Goal: Communication & Community: Share content

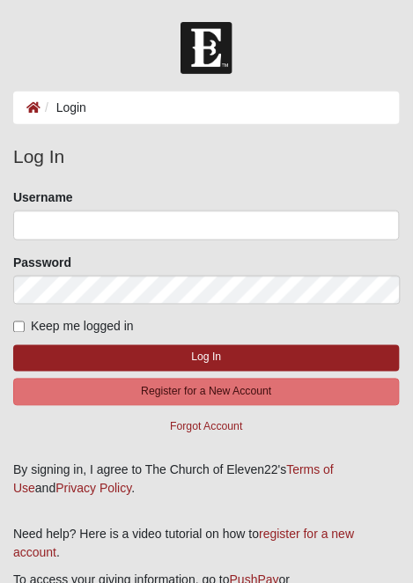
click at [77, 99] on li "Login" at bounding box center [63, 108] width 46 height 18
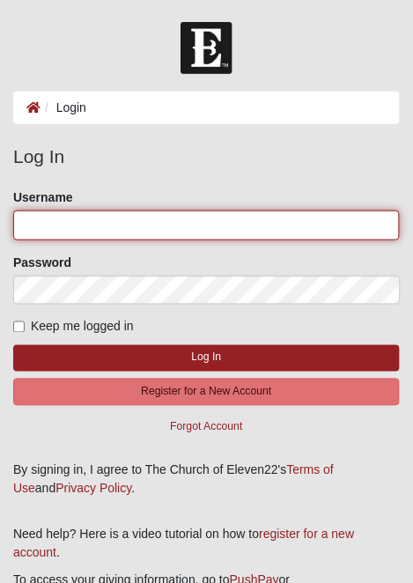
click at [124, 226] on input "Username" at bounding box center [206, 225] width 386 height 30
type input "[EMAIL_ADDRESS][DOMAIN_NAME]"
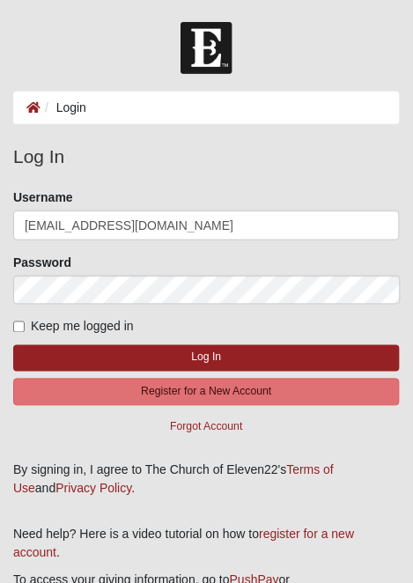
click at [13, 345] on button "Log In" at bounding box center [206, 358] width 386 height 26
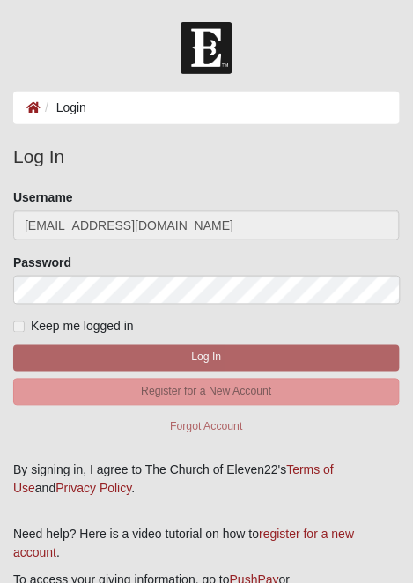
click at [27, 320] on label "Keep me logged in" at bounding box center [73, 327] width 121 height 18
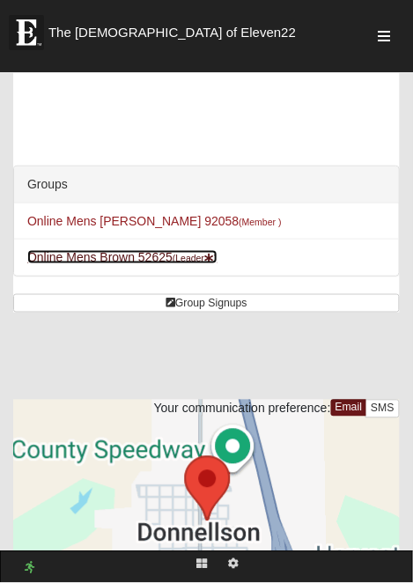
click at [207, 255] on small "(Leader )" at bounding box center [194, 258] width 45 height 11
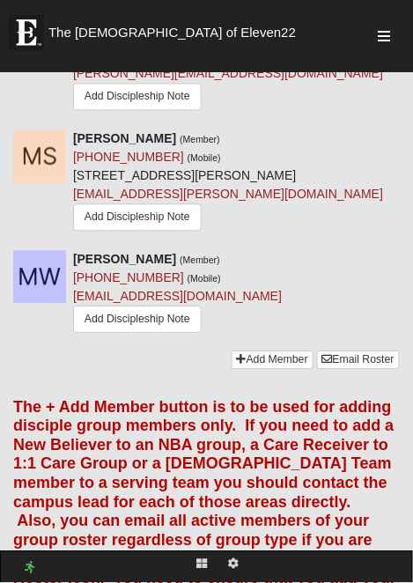
scroll to position [2123, 0]
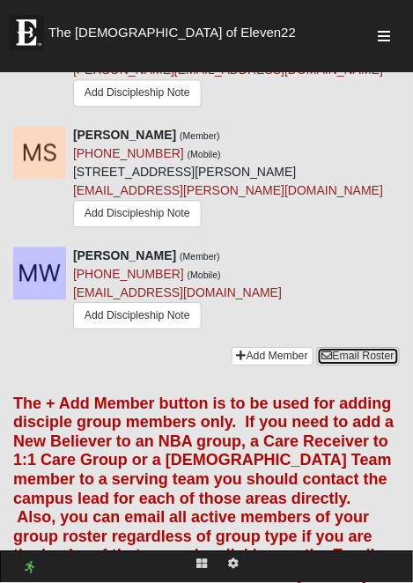
click at [374, 348] on link "Email Roster" at bounding box center [358, 357] width 83 height 18
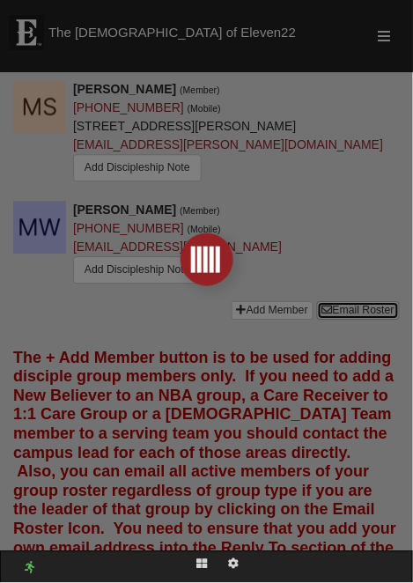
scroll to position [2180, 0]
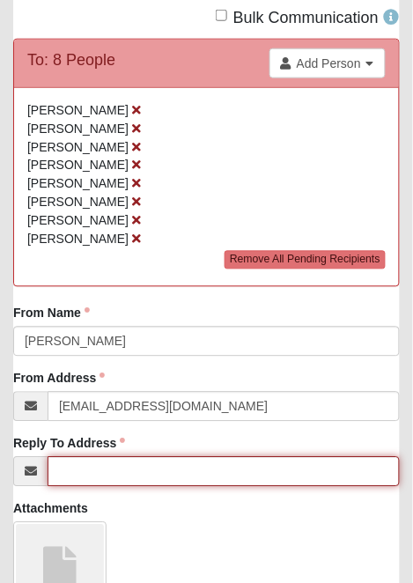
click at [216, 468] on input "Reply To Address" at bounding box center [224, 472] width 352 height 30
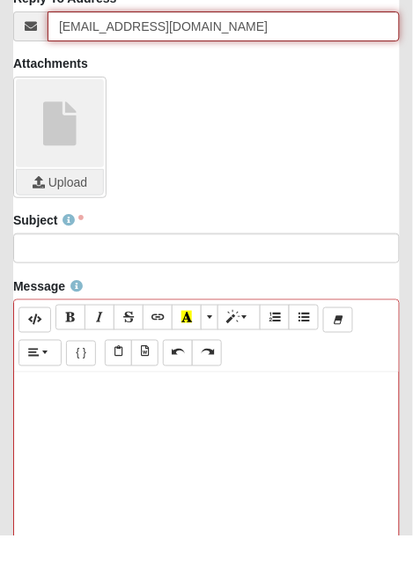
scroll to position [547, 0]
type input "[EMAIL_ADDRESS][DOMAIN_NAME]"
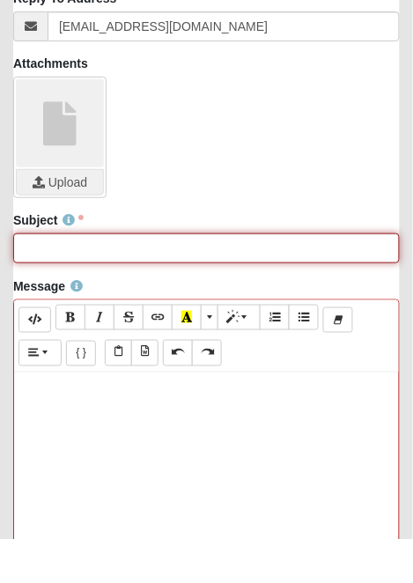
click at [270, 292] on input "Subject" at bounding box center [206, 291] width 386 height 30
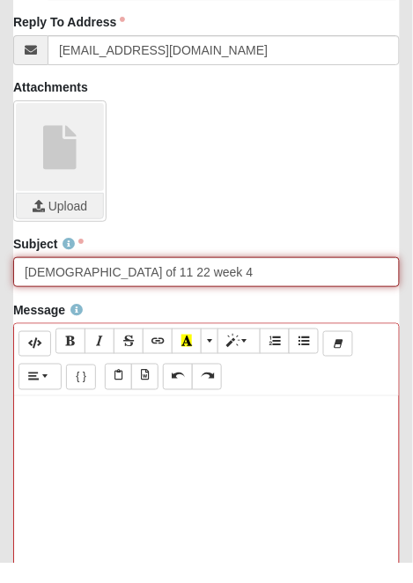
click at [114, 291] on input "[DEMOGRAPHIC_DATA] of 11 22 week 4" at bounding box center [206, 291] width 386 height 30
click at [133, 290] on input "[DEMOGRAPHIC_DATA] of 11 22 Warship week 4" at bounding box center [206, 291] width 386 height 30
click at [161, 291] on input "[DEMOGRAPHIC_DATA] of 11 22 Worship week 4" at bounding box center [206, 291] width 386 height 30
click at [251, 287] on input "[DEMOGRAPHIC_DATA] of 11 22 Worship is War week 4" at bounding box center [206, 291] width 386 height 30
type input "[DEMOGRAPHIC_DATA] of 11 22 Worship is War week 4"
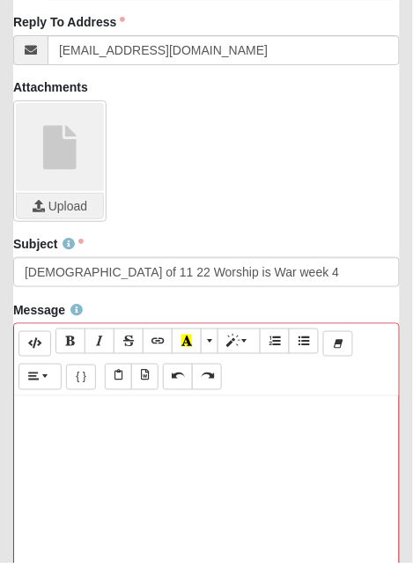
click at [99, 438] on p at bounding box center [206, 433] width 367 height 18
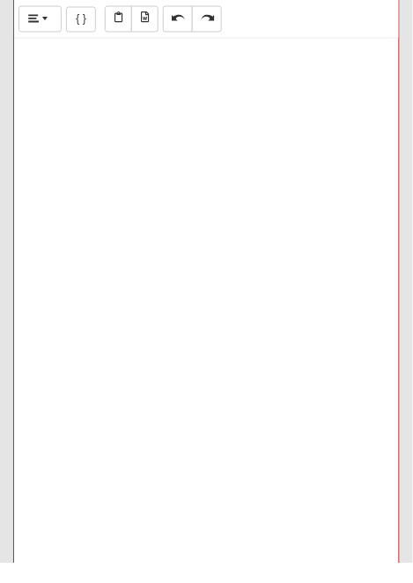
scroll to position [923, 0]
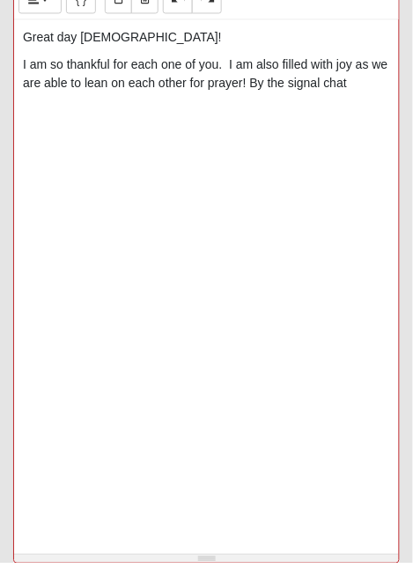
click at [282, 103] on p "I am so thankful for each one of you. I am also filled with joy as we are able …" at bounding box center [206, 94] width 367 height 37
click at [118, 121] on p "I am so thankful for each one of you. I am also filled with joy as we are able …" at bounding box center [206, 103] width 367 height 55
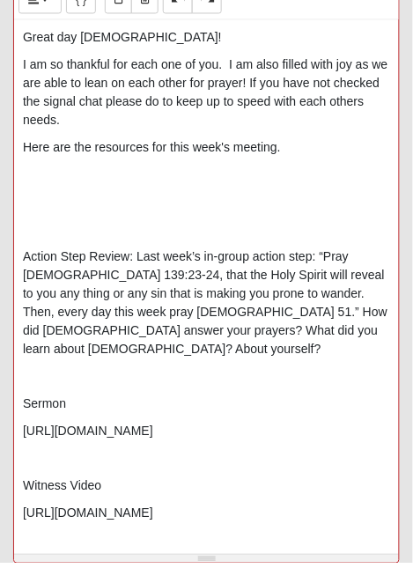
click at [77, 233] on div "Great day [DEMOGRAPHIC_DATA]! I am so thankful for each one of you. I am also f…" at bounding box center [206, 304] width 385 height 528
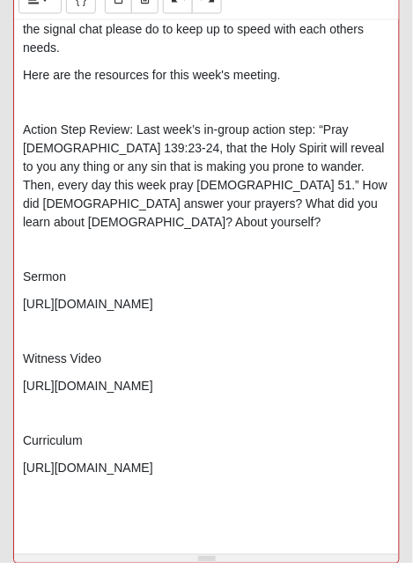
scroll to position [73, 0]
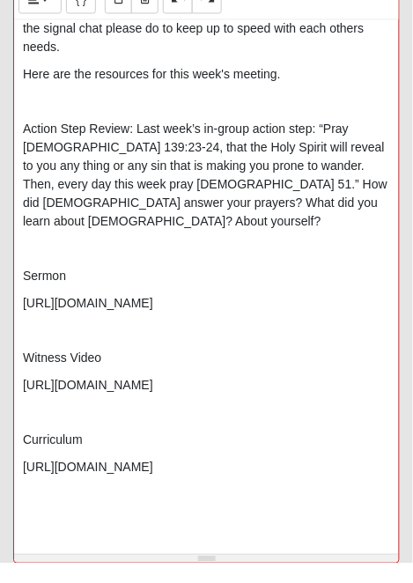
click at [59, 527] on div "Great day [DEMOGRAPHIC_DATA]! I am so thankful for each one of you. I am also f…" at bounding box center [206, 304] width 385 height 528
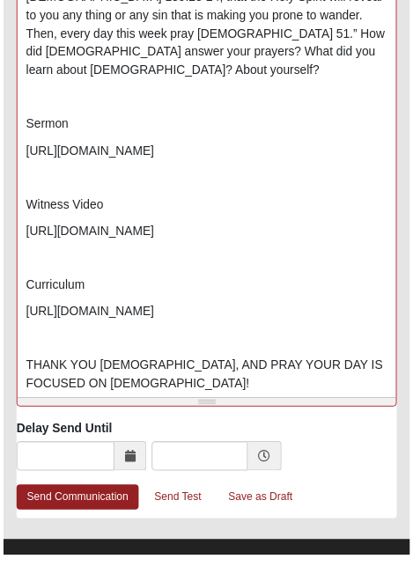
scroll to position [1079, 0]
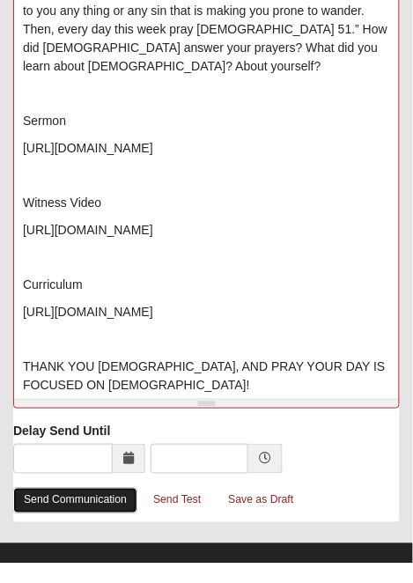
click at [99, 517] on link "Send Communication" at bounding box center [75, 520] width 124 height 26
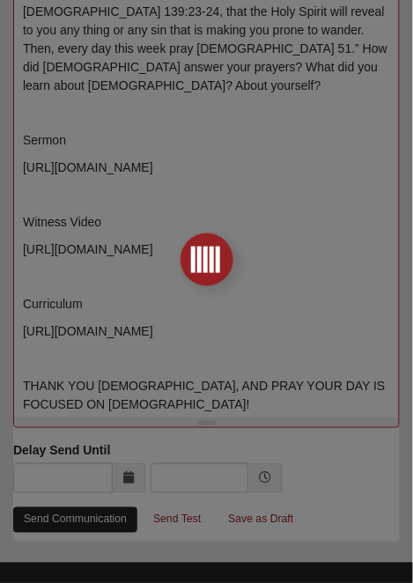
scroll to position [0, 0]
